Goal: Information Seeking & Learning: Learn about a topic

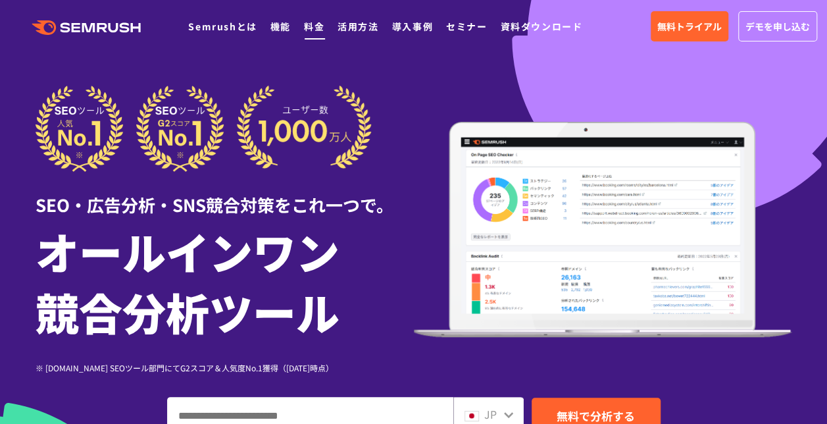
click at [316, 29] on link "料金" at bounding box center [314, 26] width 20 height 13
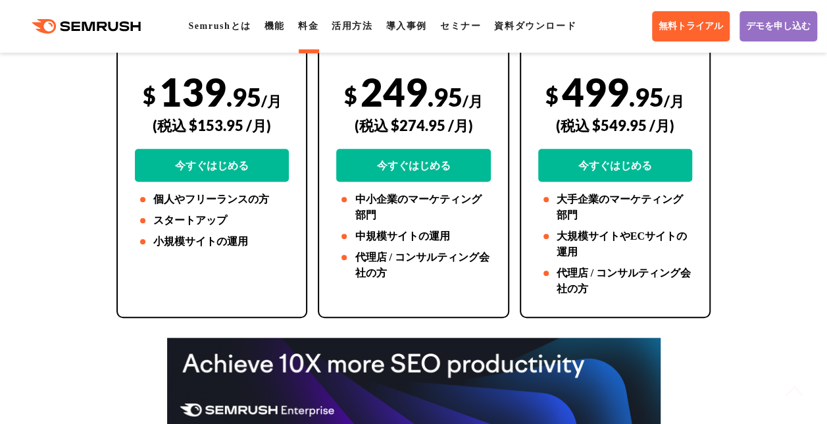
scroll to position [461, 0]
